Goal: Task Accomplishment & Management: Manage account settings

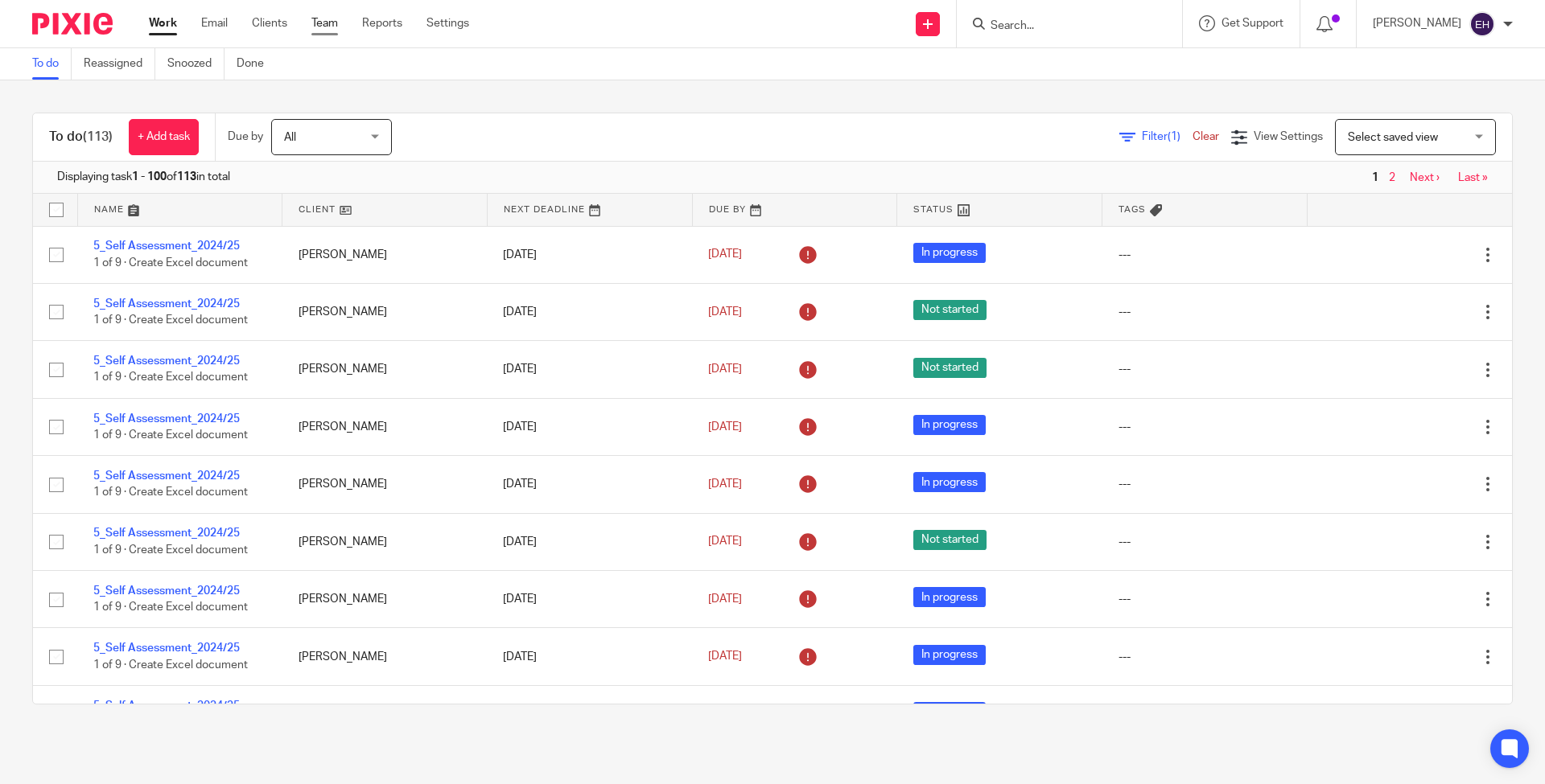
click at [332, 25] on link "Team" at bounding box center [325, 23] width 27 height 16
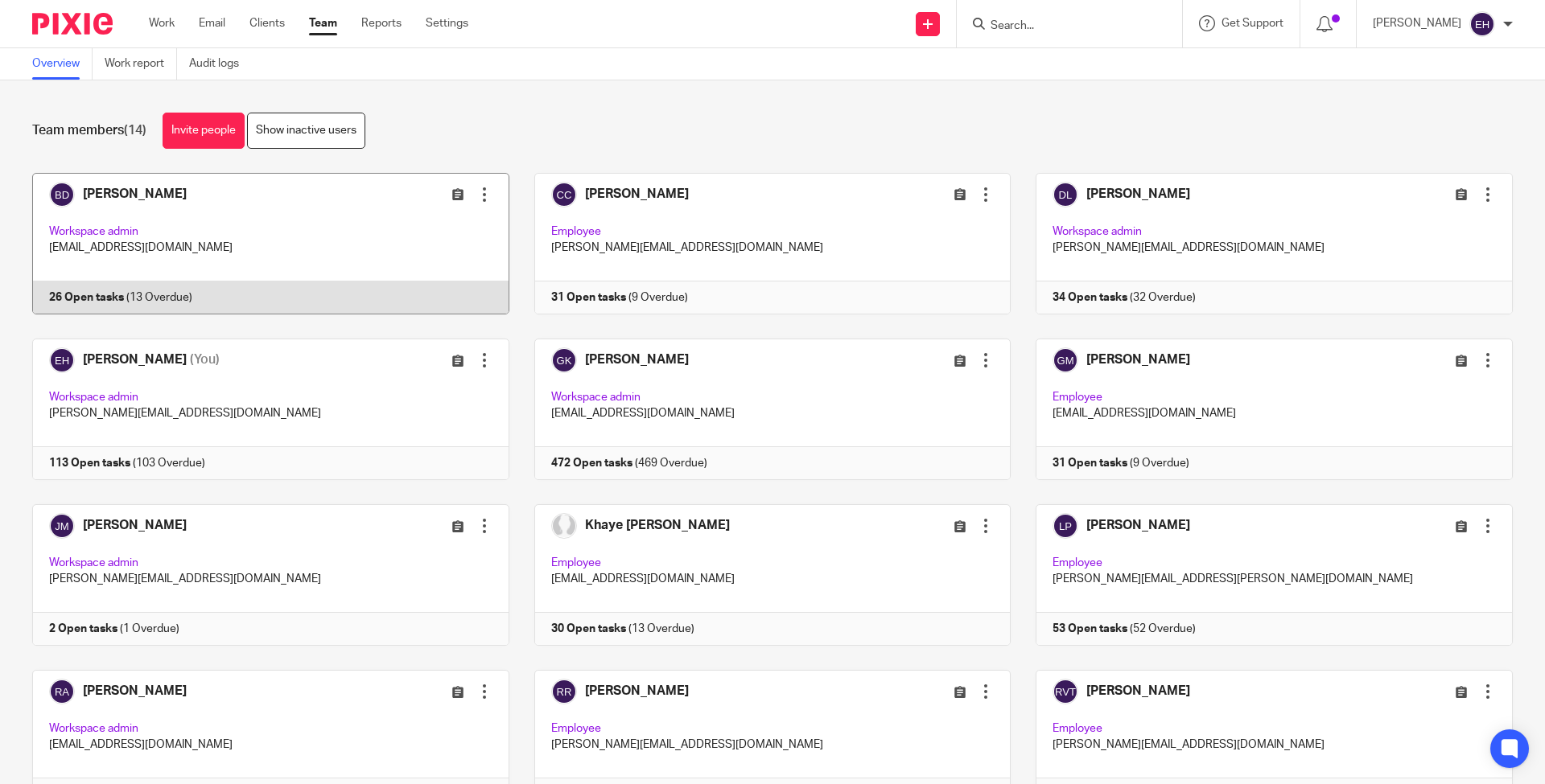
click at [263, 230] on link at bounding box center [258, 244] width 502 height 141
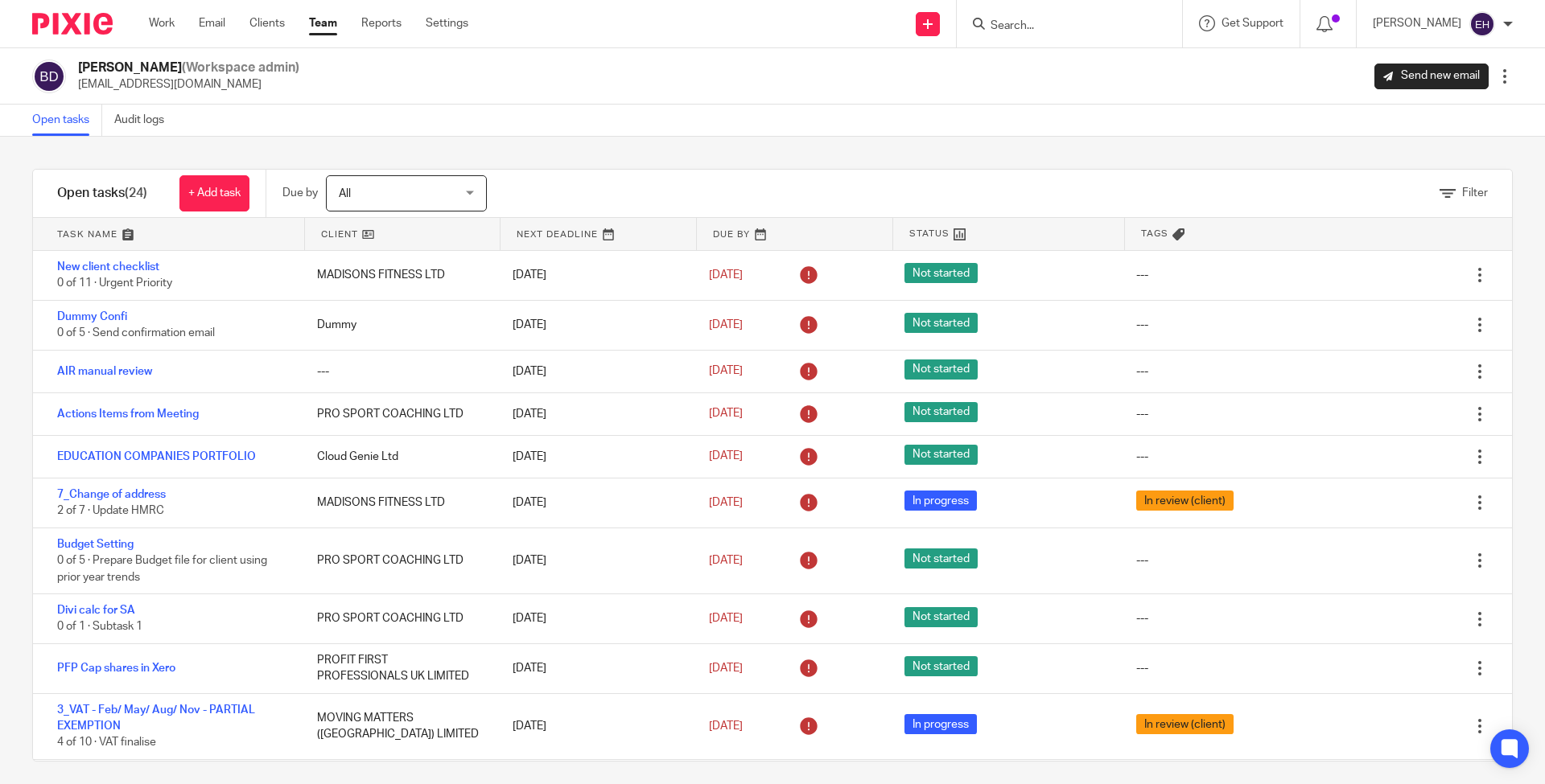
scroll to position [558, 0]
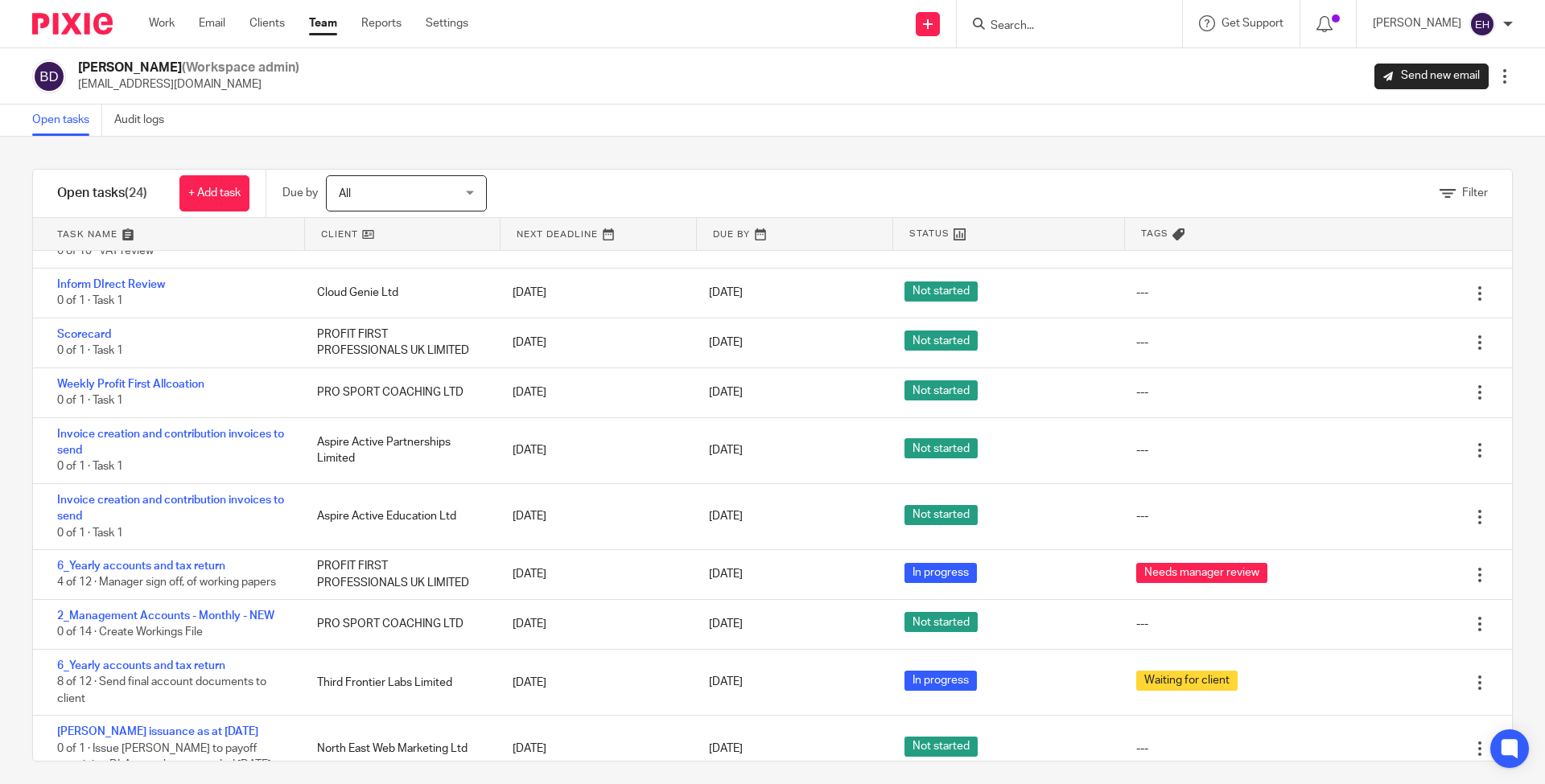
click at [321, 27] on link "Team" at bounding box center [323, 23] width 28 height 16
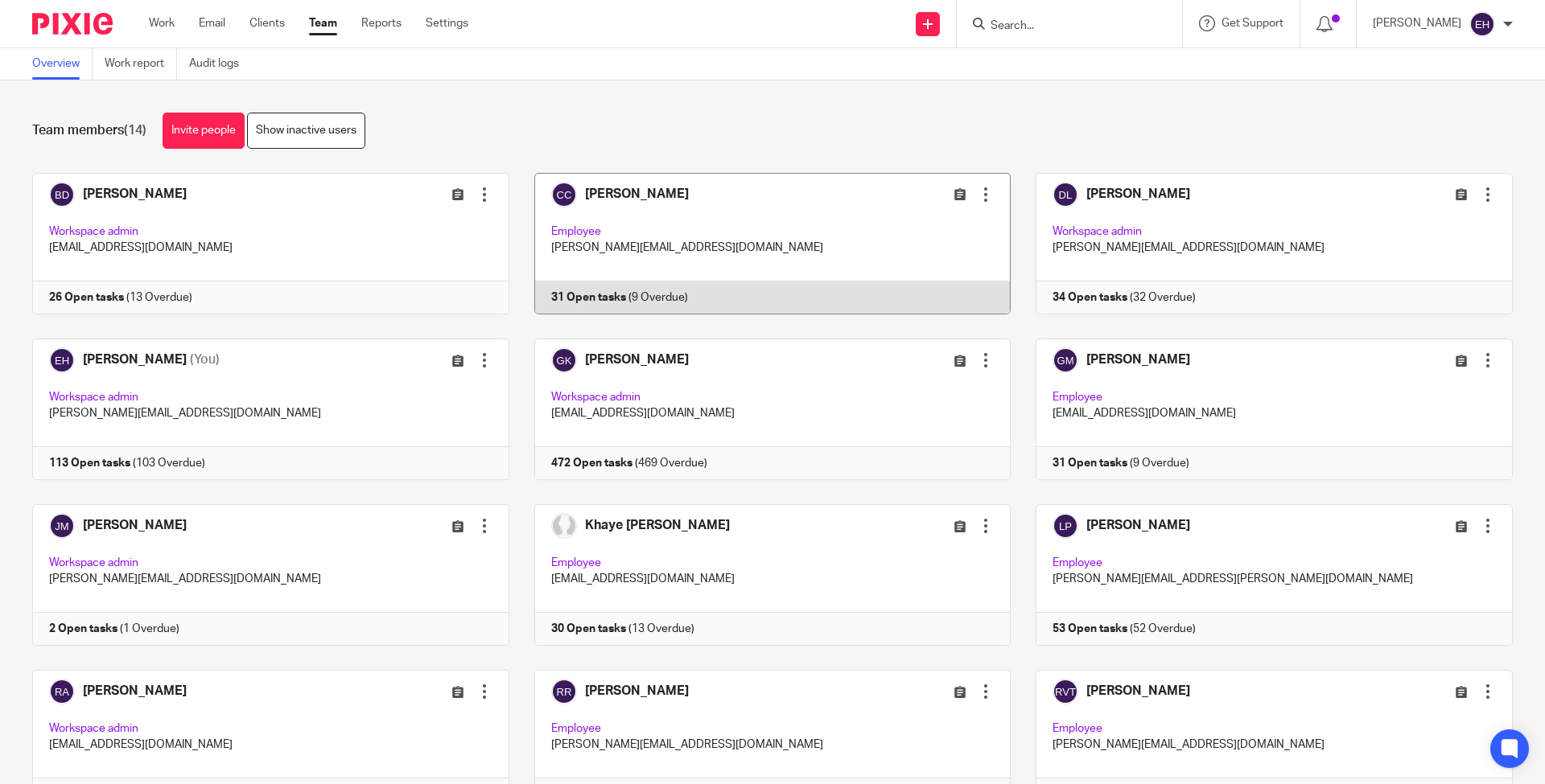
click at [757, 238] on link at bounding box center [761, 244] width 502 height 141
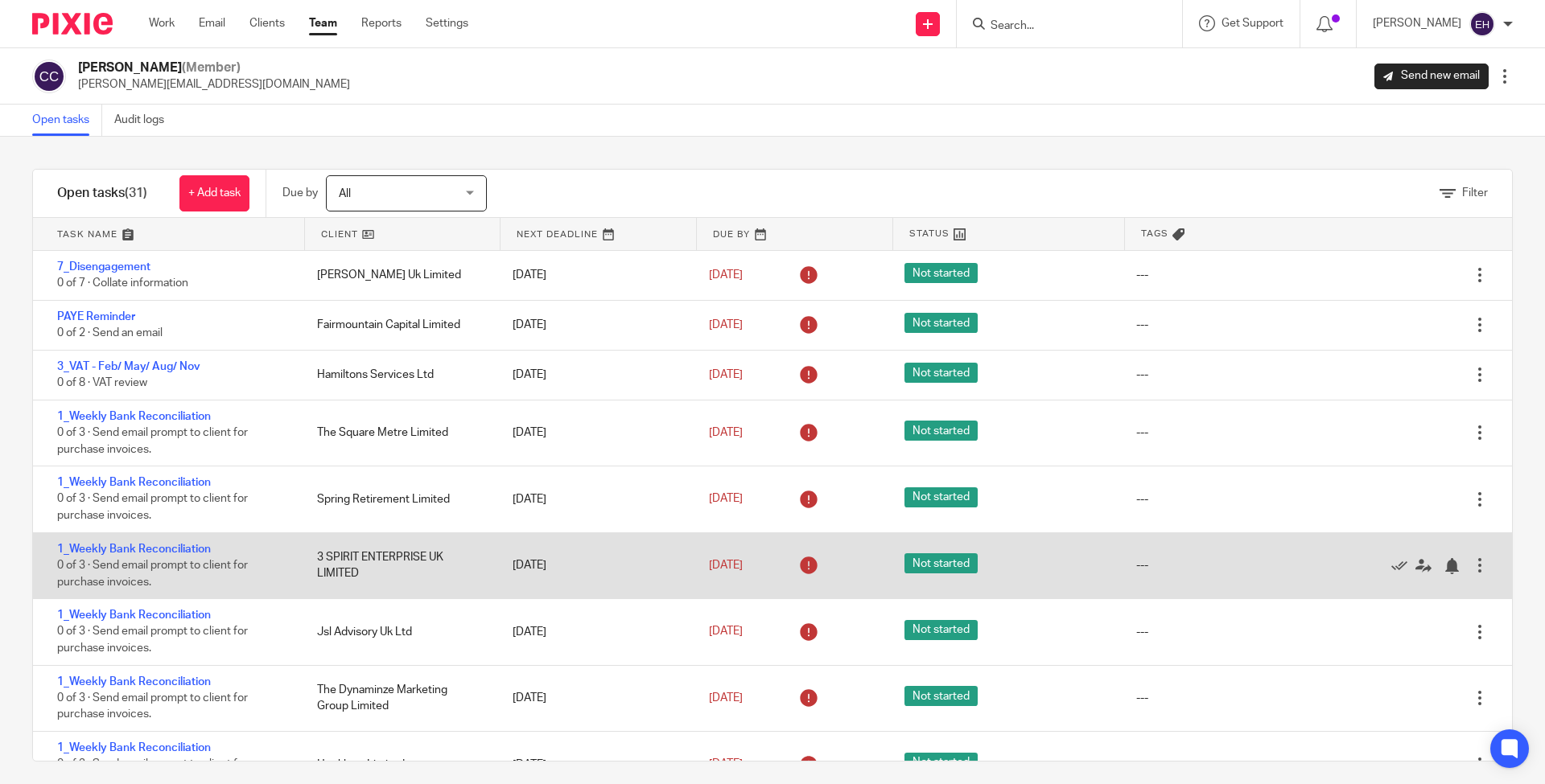
scroll to position [4, 0]
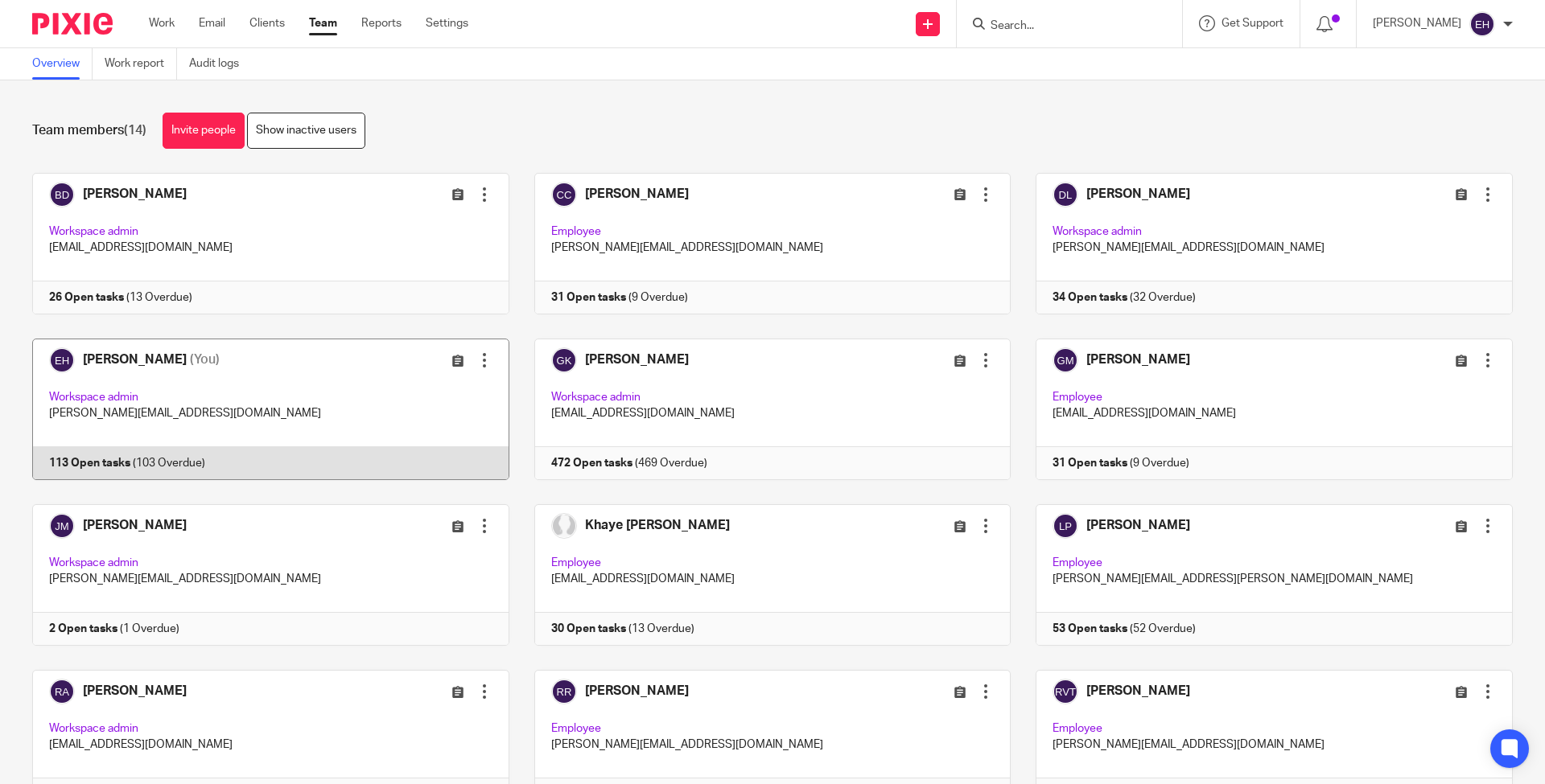
click at [399, 392] on link at bounding box center [258, 409] width 502 height 141
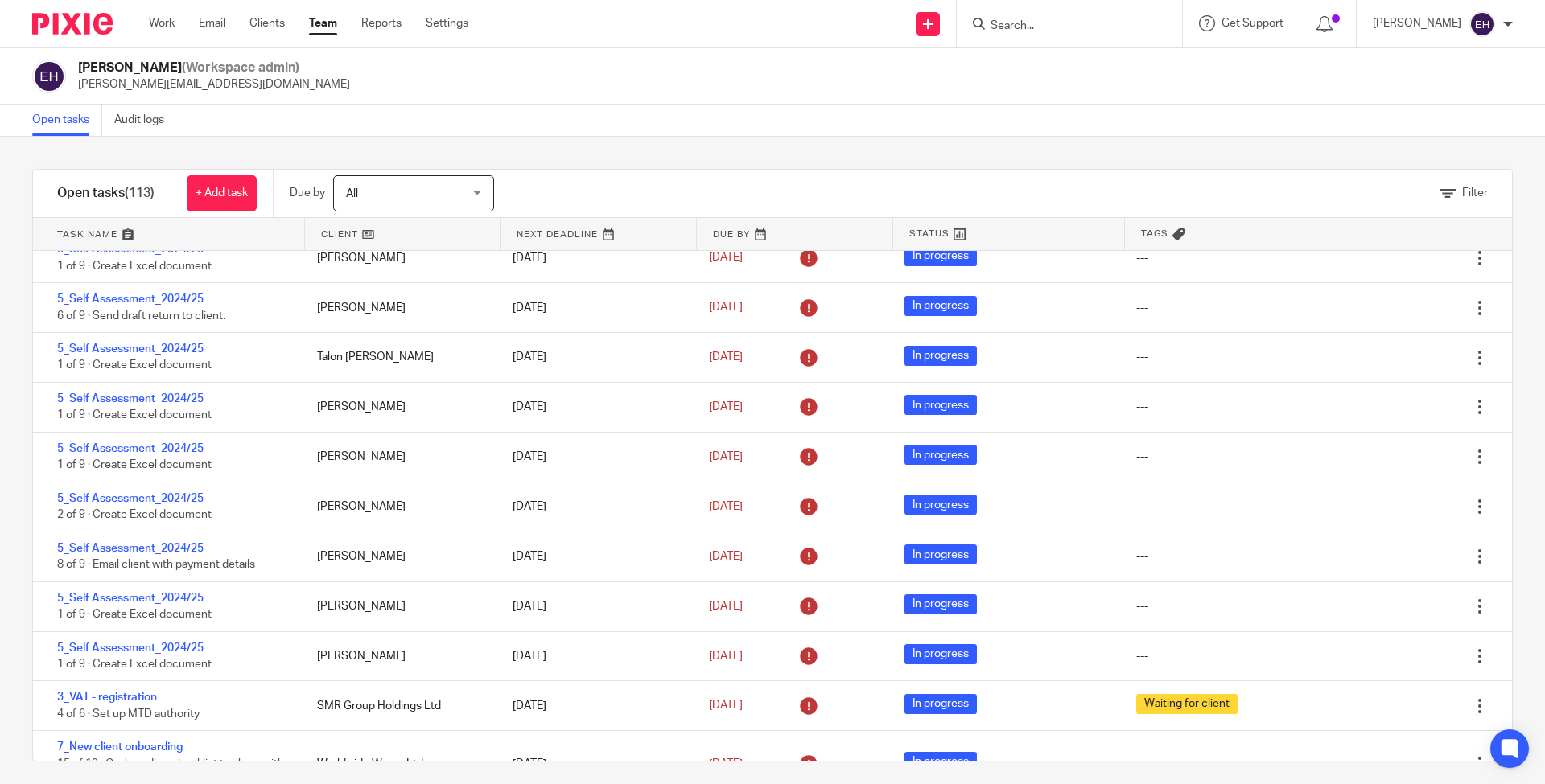
scroll to position [4936, 0]
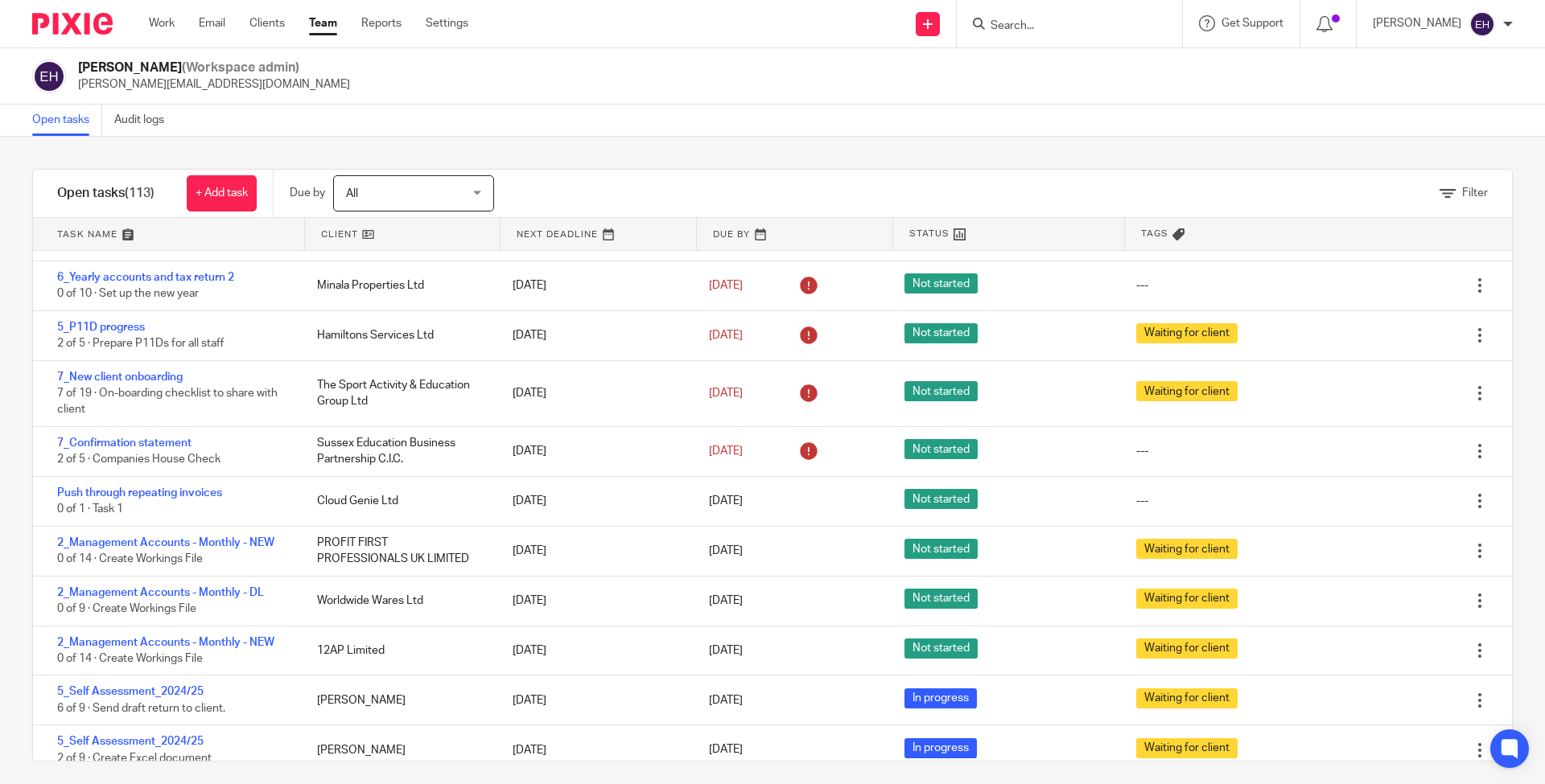
click at [324, 25] on link "Team" at bounding box center [323, 23] width 28 height 16
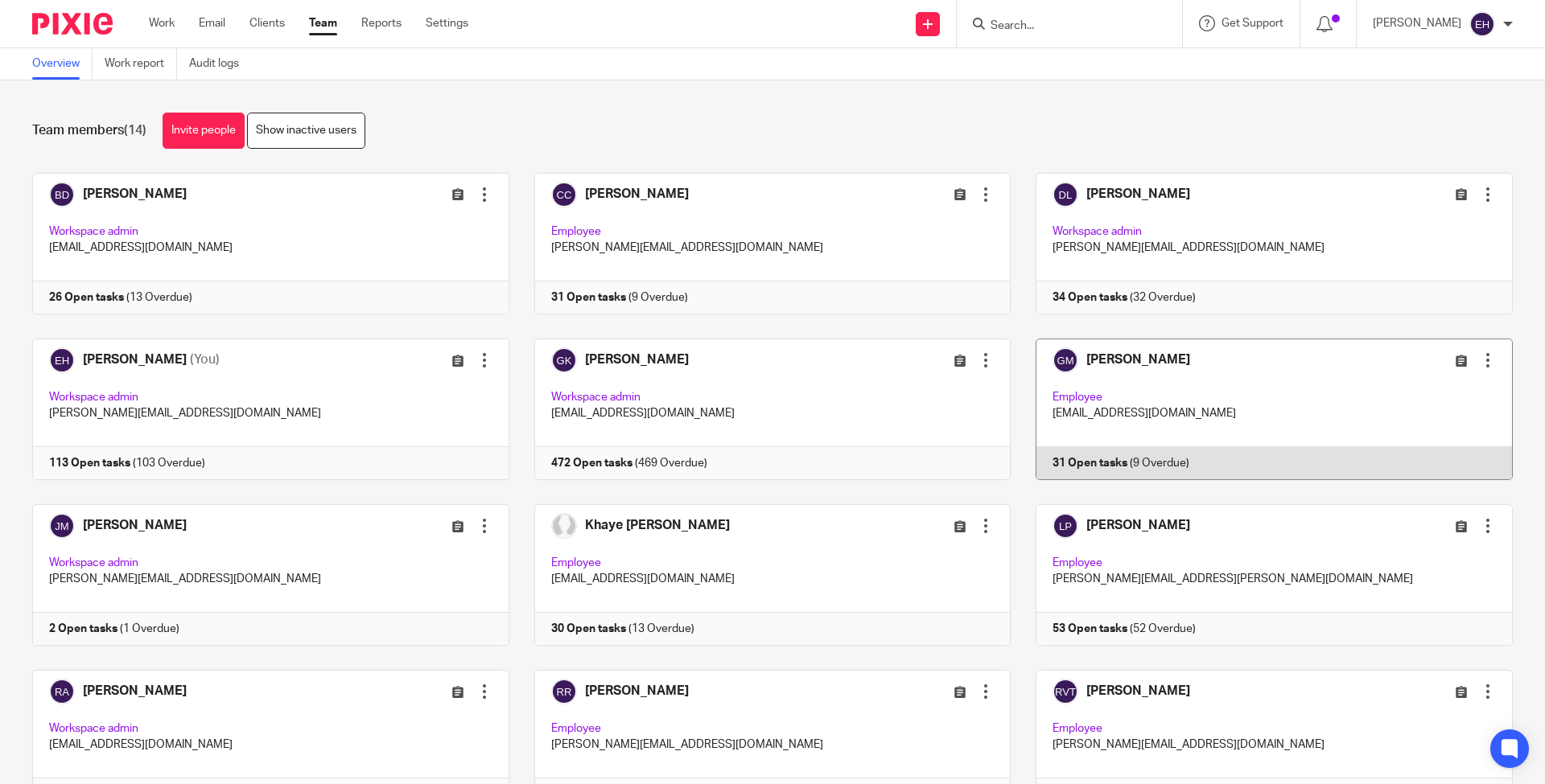
click at [1230, 404] on link at bounding box center [1262, 409] width 502 height 141
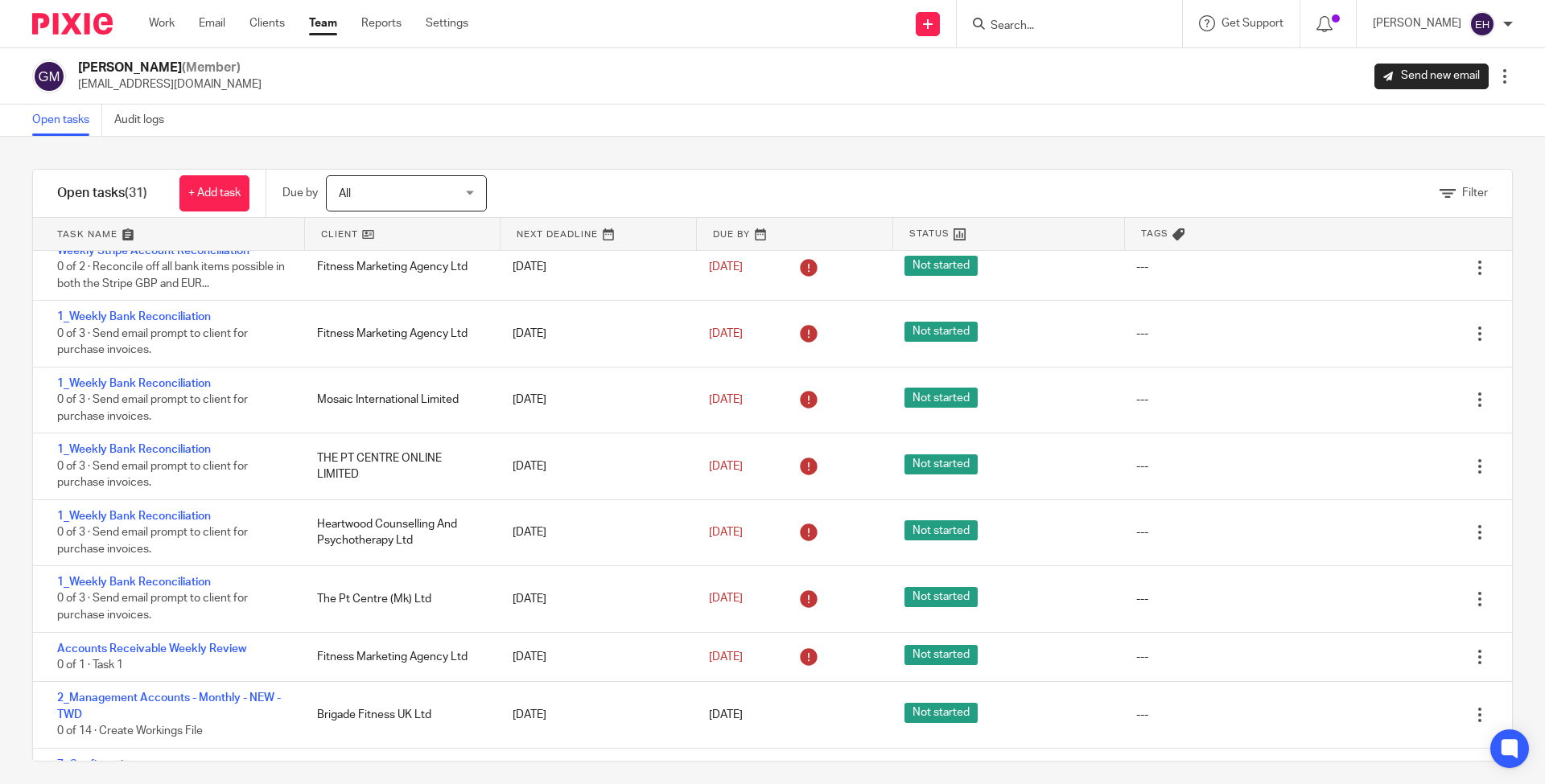
scroll to position [256, 0]
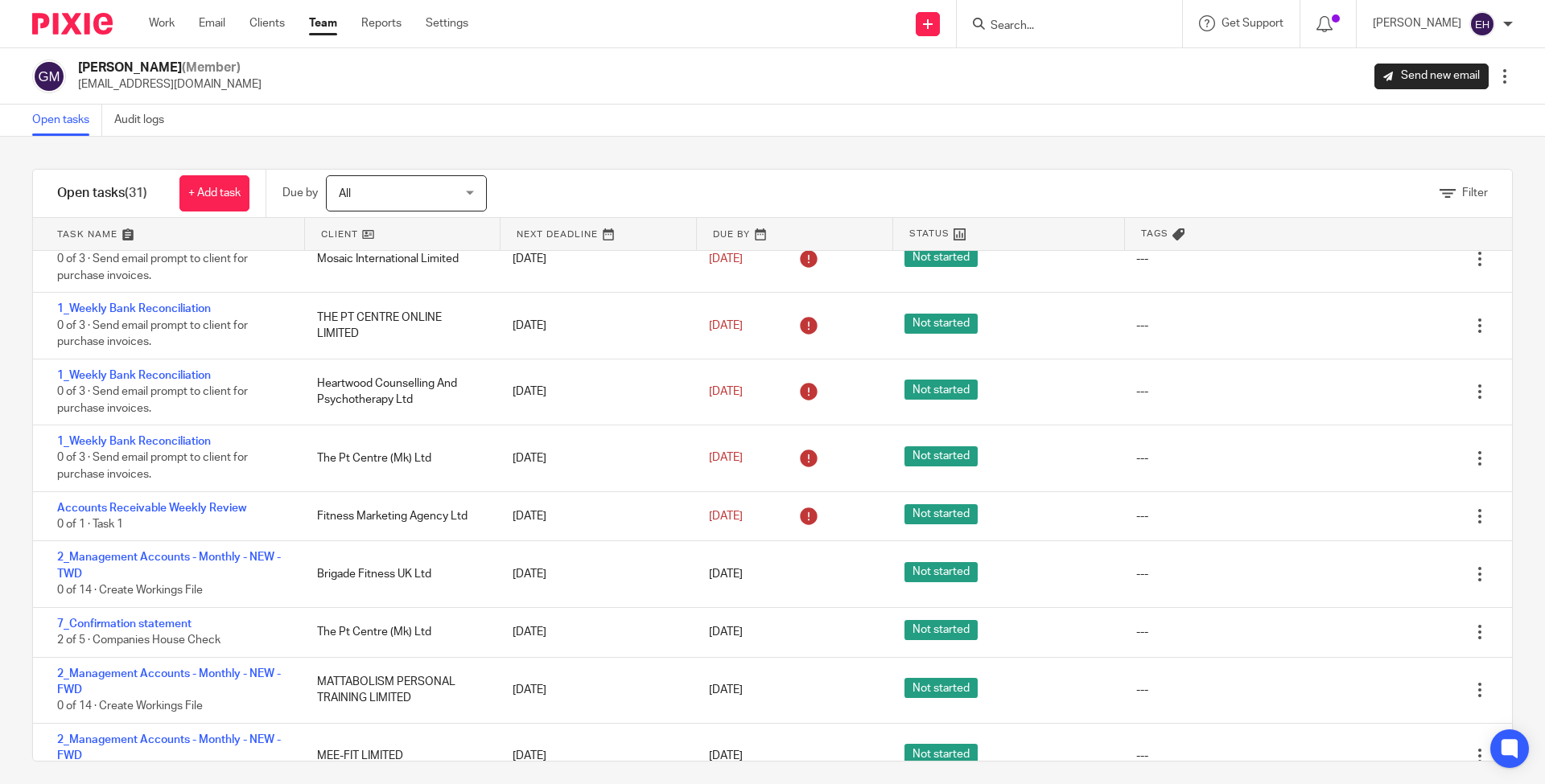
click at [320, 22] on link "Team" at bounding box center [323, 23] width 28 height 16
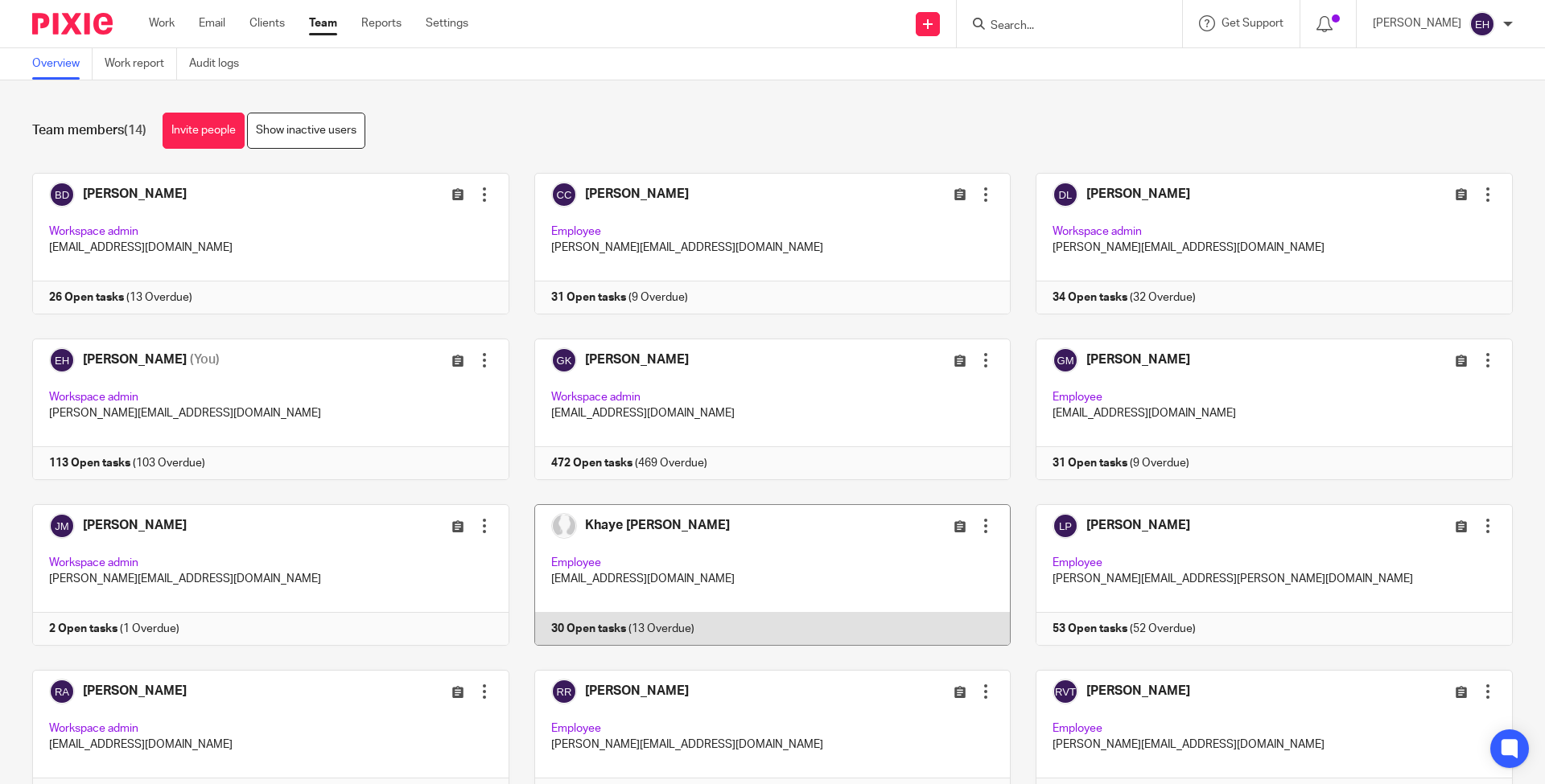
click at [810, 528] on link at bounding box center [761, 575] width 502 height 141
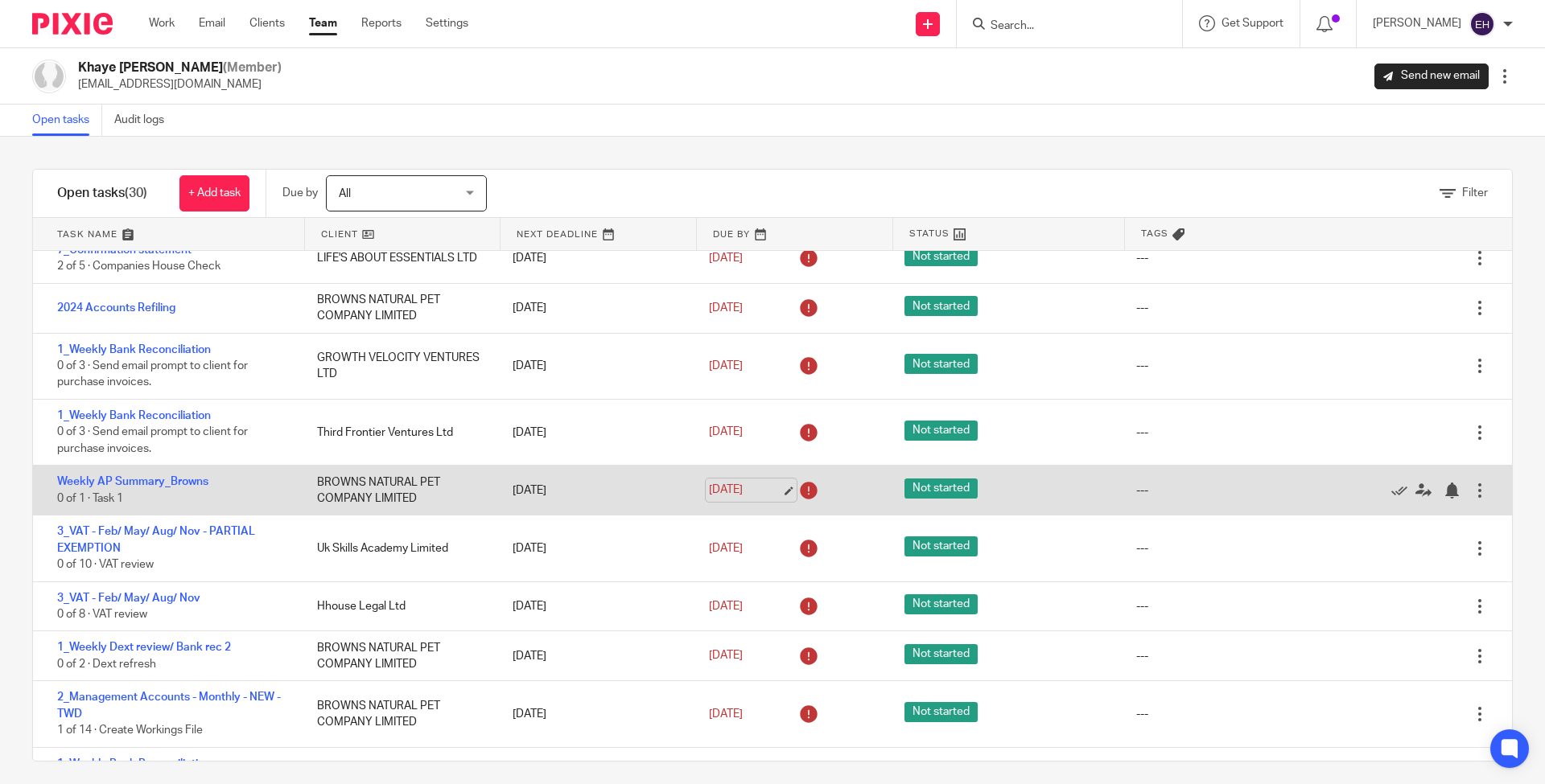
scroll to position [141, 0]
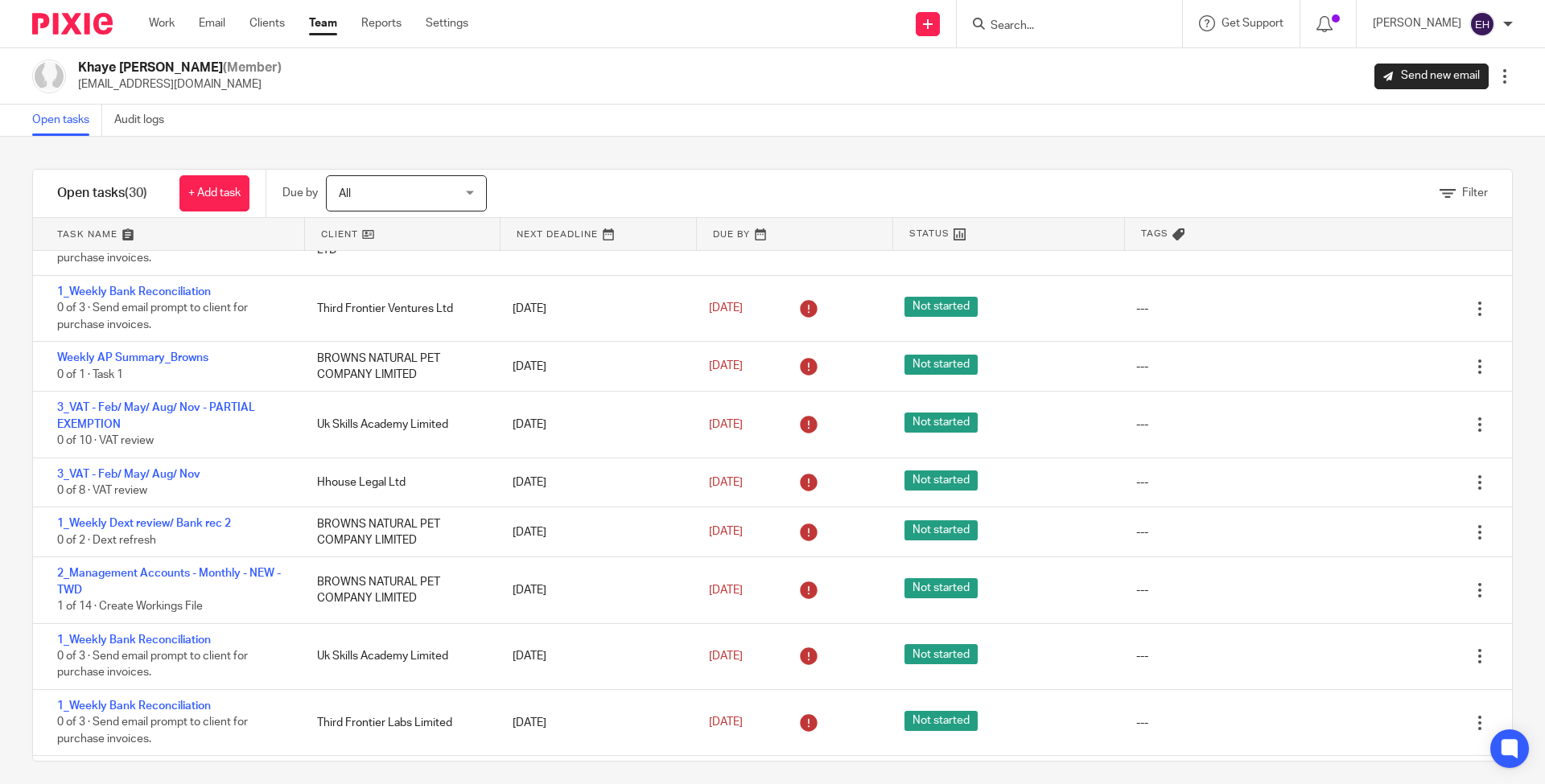
click at [329, 26] on link "Team" at bounding box center [323, 23] width 28 height 16
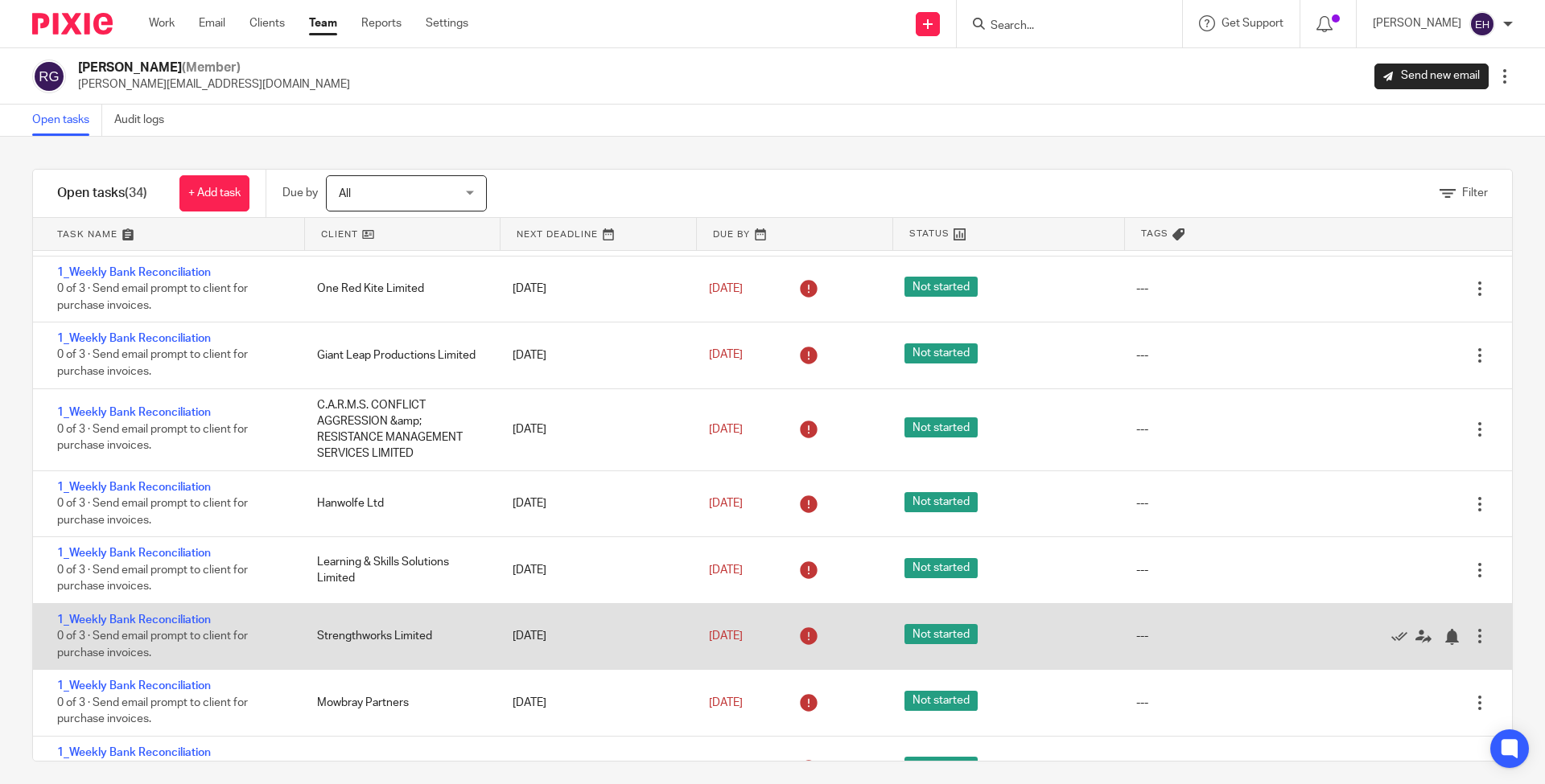
scroll to position [787, 0]
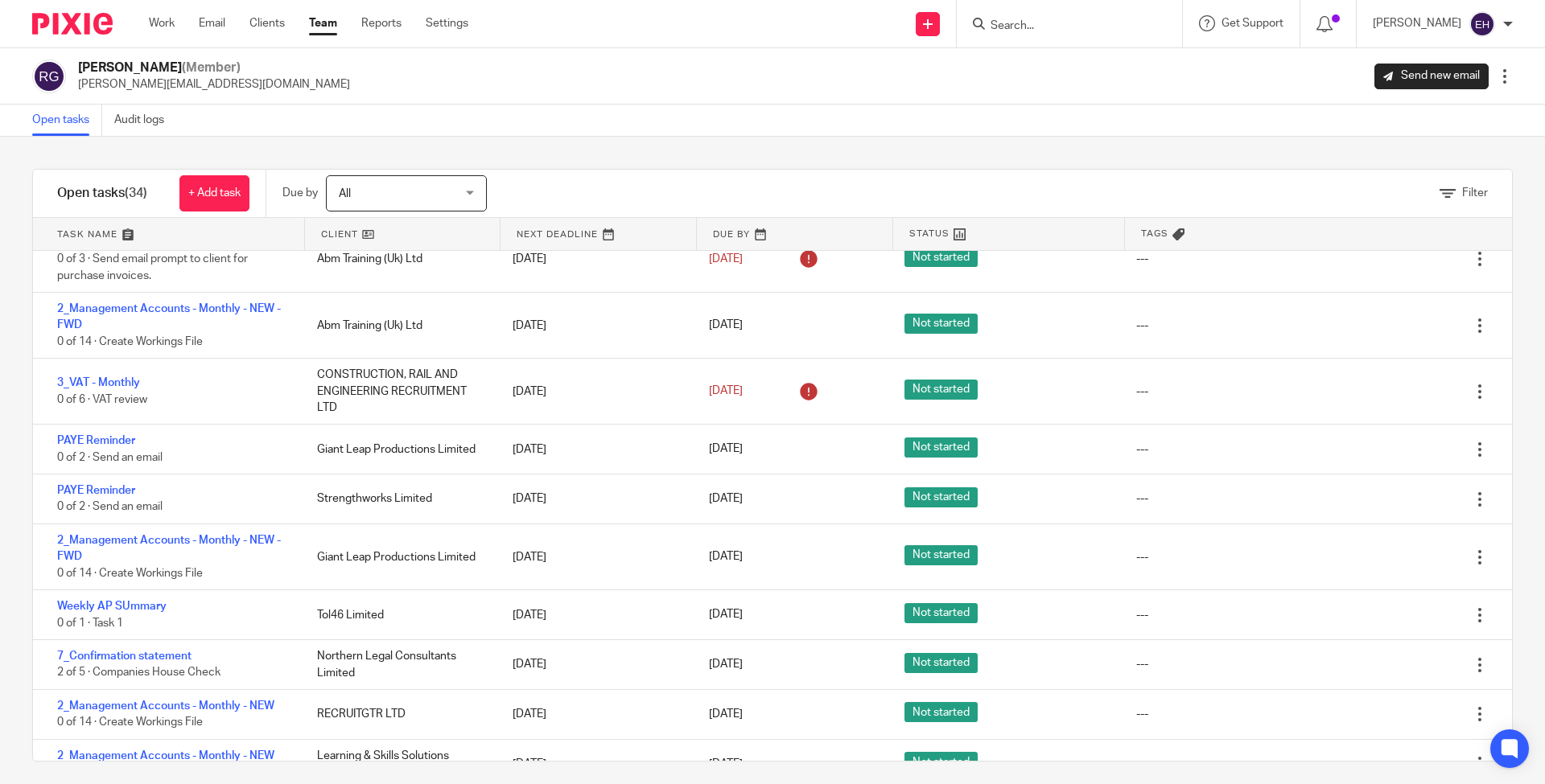
click at [316, 22] on link "Team" at bounding box center [323, 23] width 28 height 16
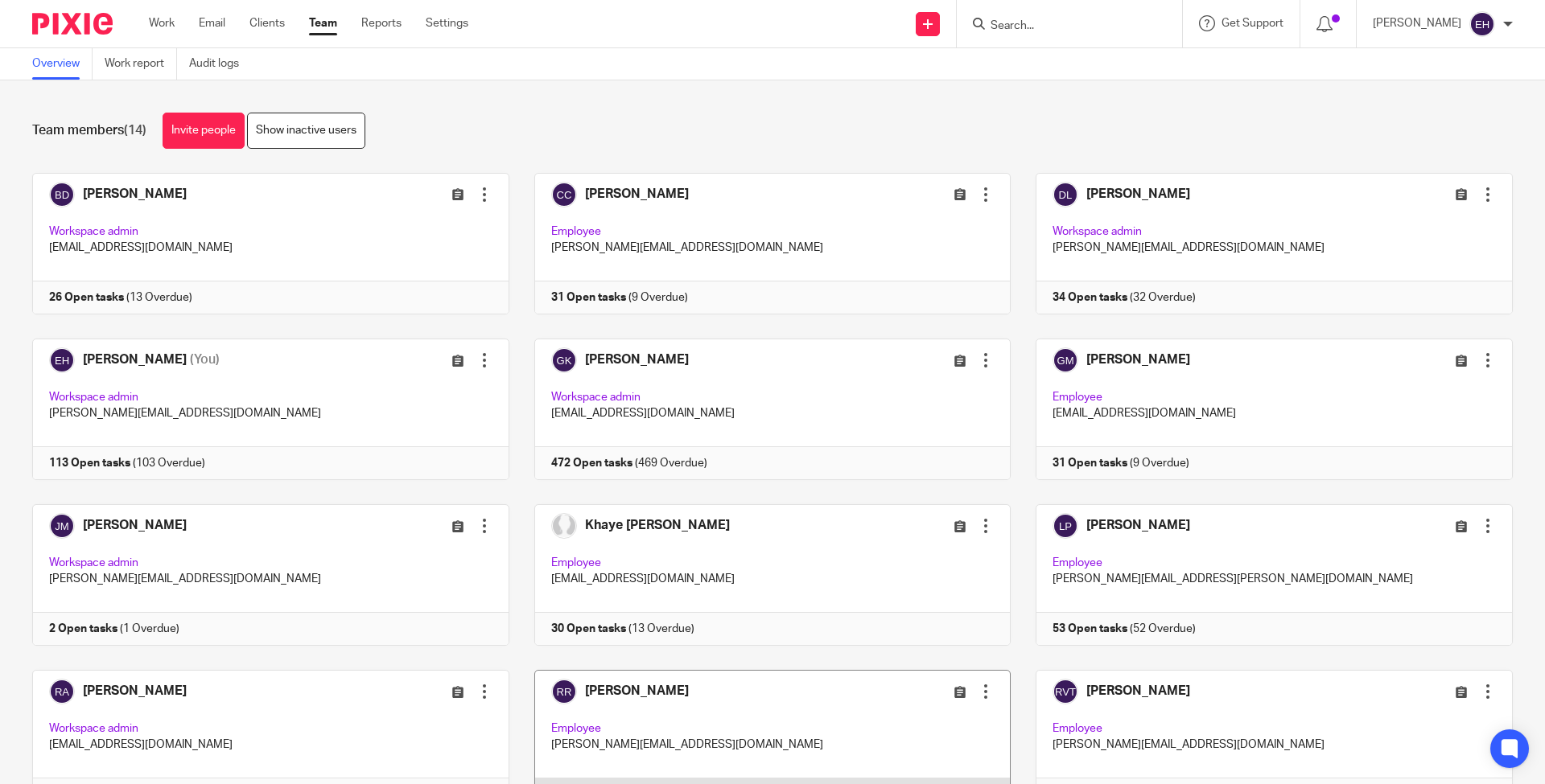
scroll to position [246, 0]
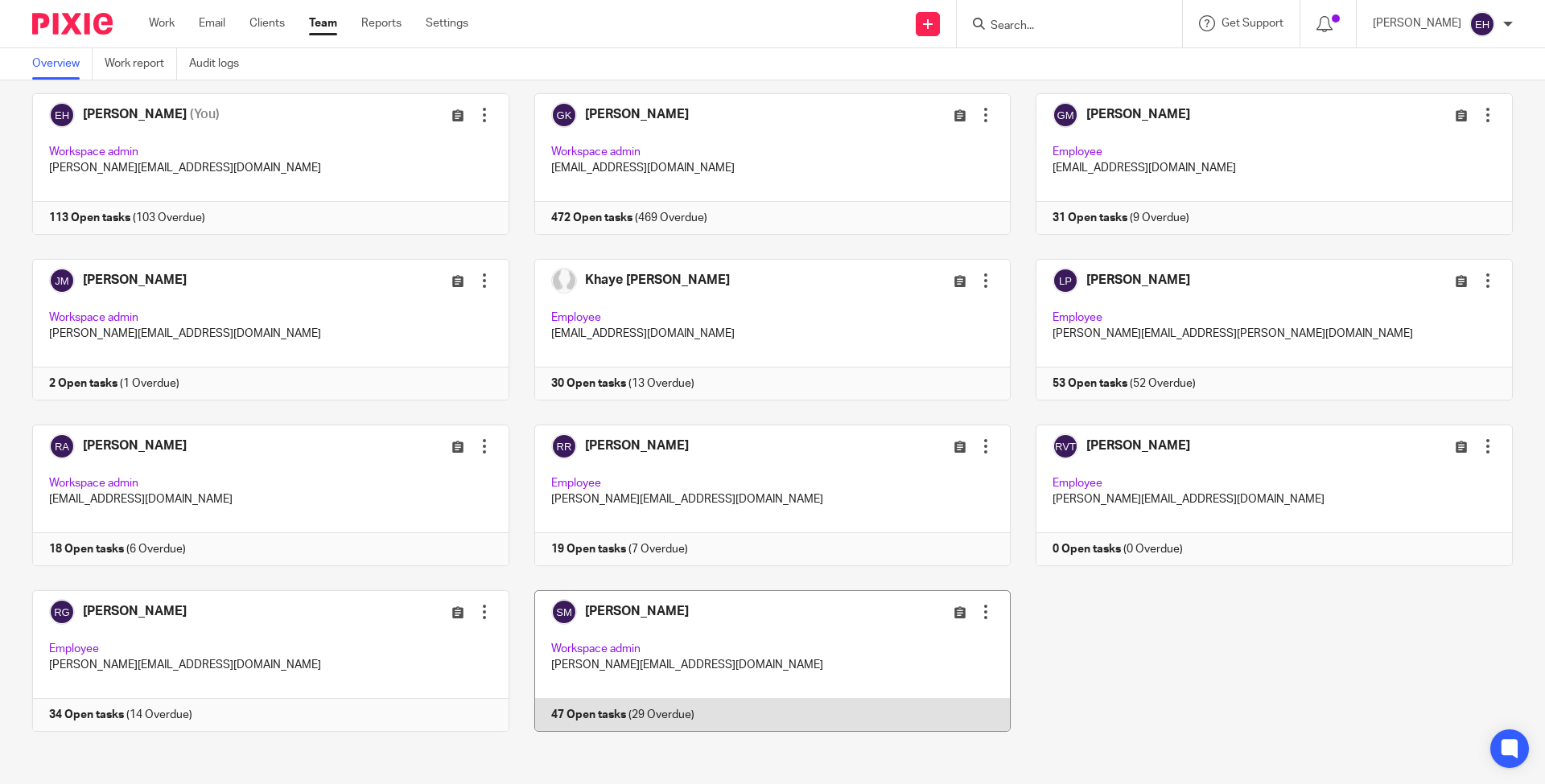
click at [706, 639] on link at bounding box center [761, 661] width 502 height 141
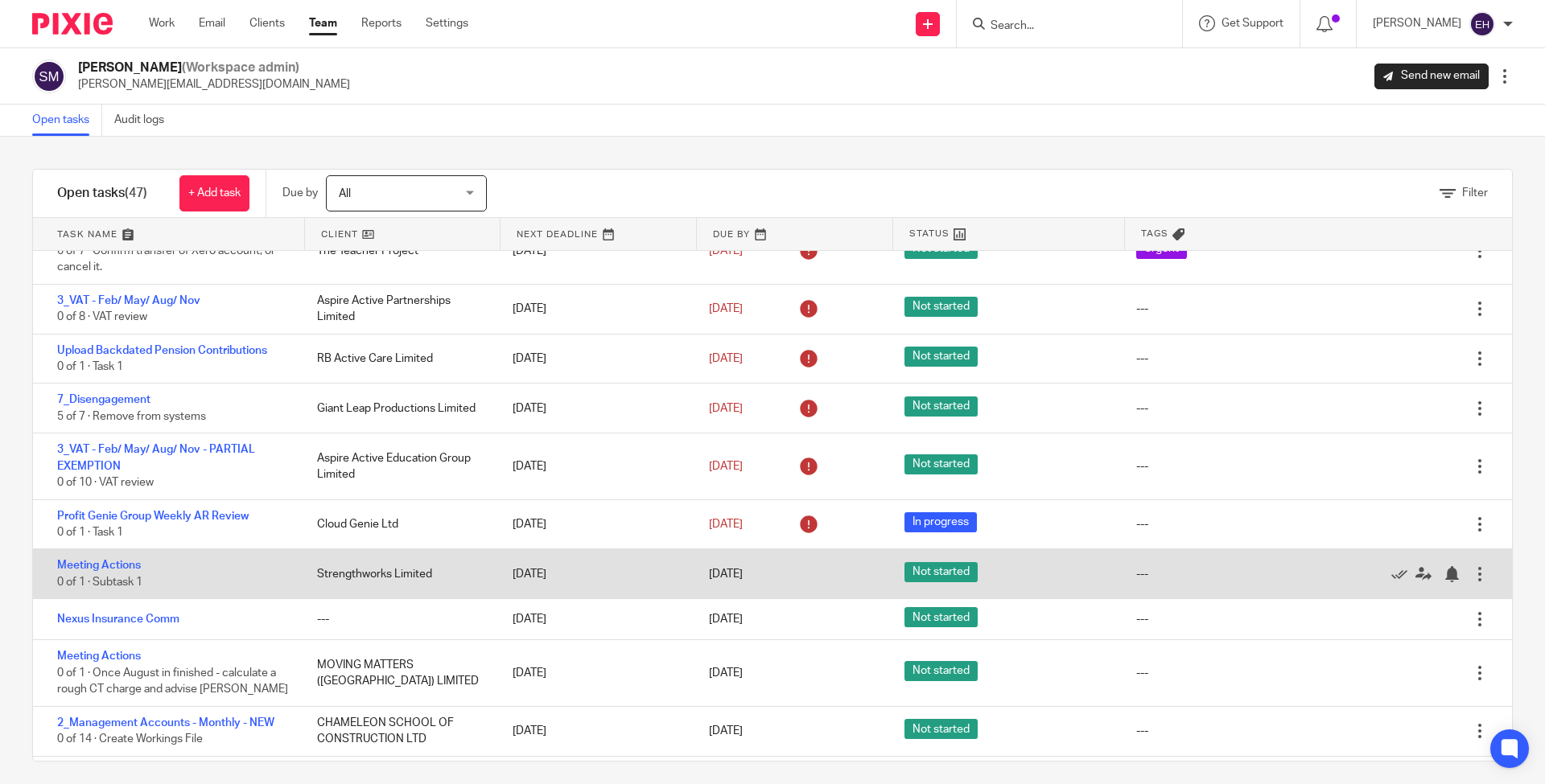
scroll to position [1350, 0]
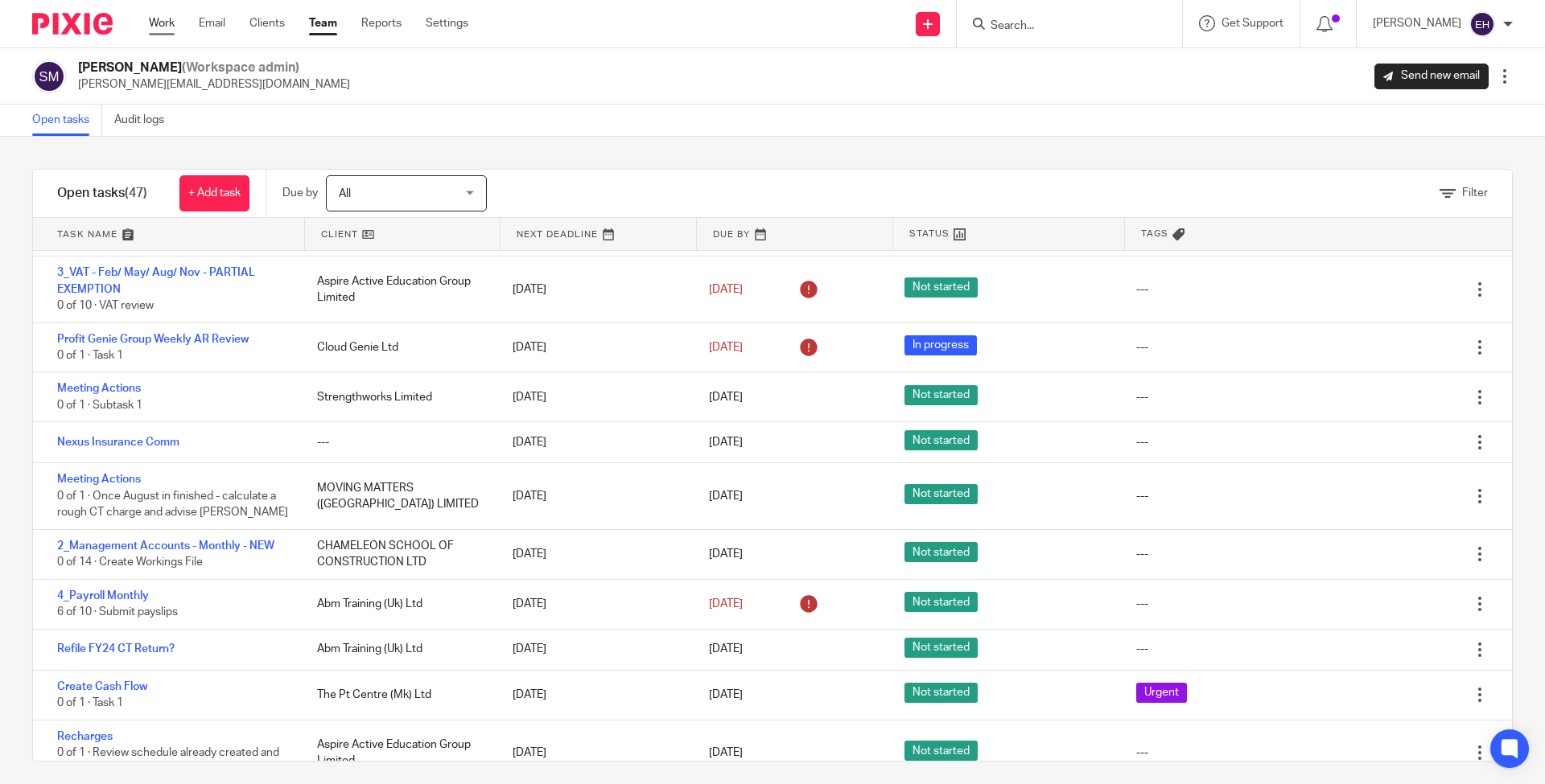
click at [159, 25] on link "Work" at bounding box center [161, 23] width 26 height 16
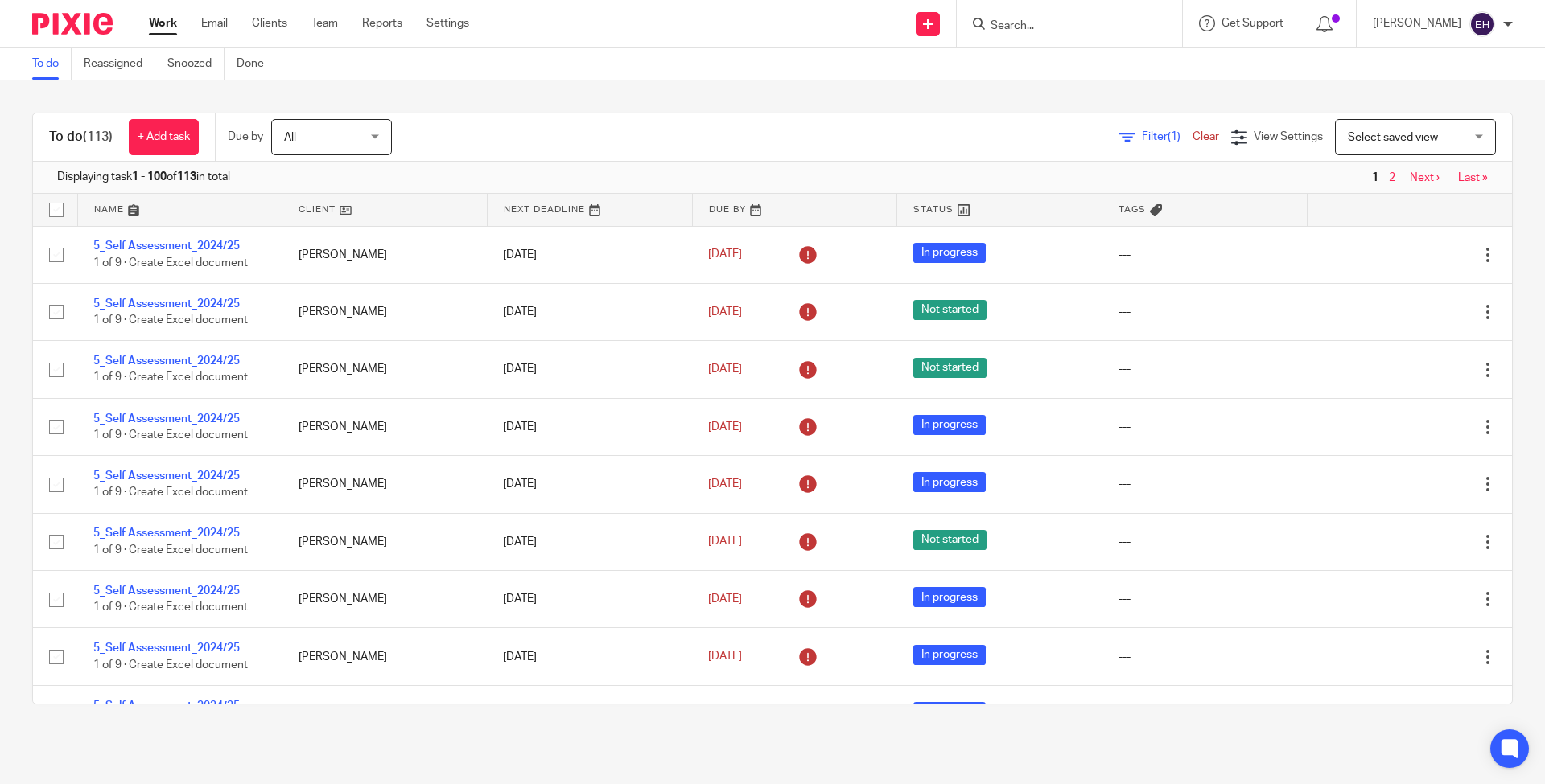
click at [962, 141] on div "Filter (1) Clear View Settings View Settings (1) Filters Clear Save Manage save…" at bounding box center [966, 137] width 1092 height 36
click at [972, 135] on div "Filter (1) Clear View Settings View Settings (1) Filters Clear Save Manage save…" at bounding box center [966, 137] width 1092 height 36
